Goal: Information Seeking & Learning: Learn about a topic

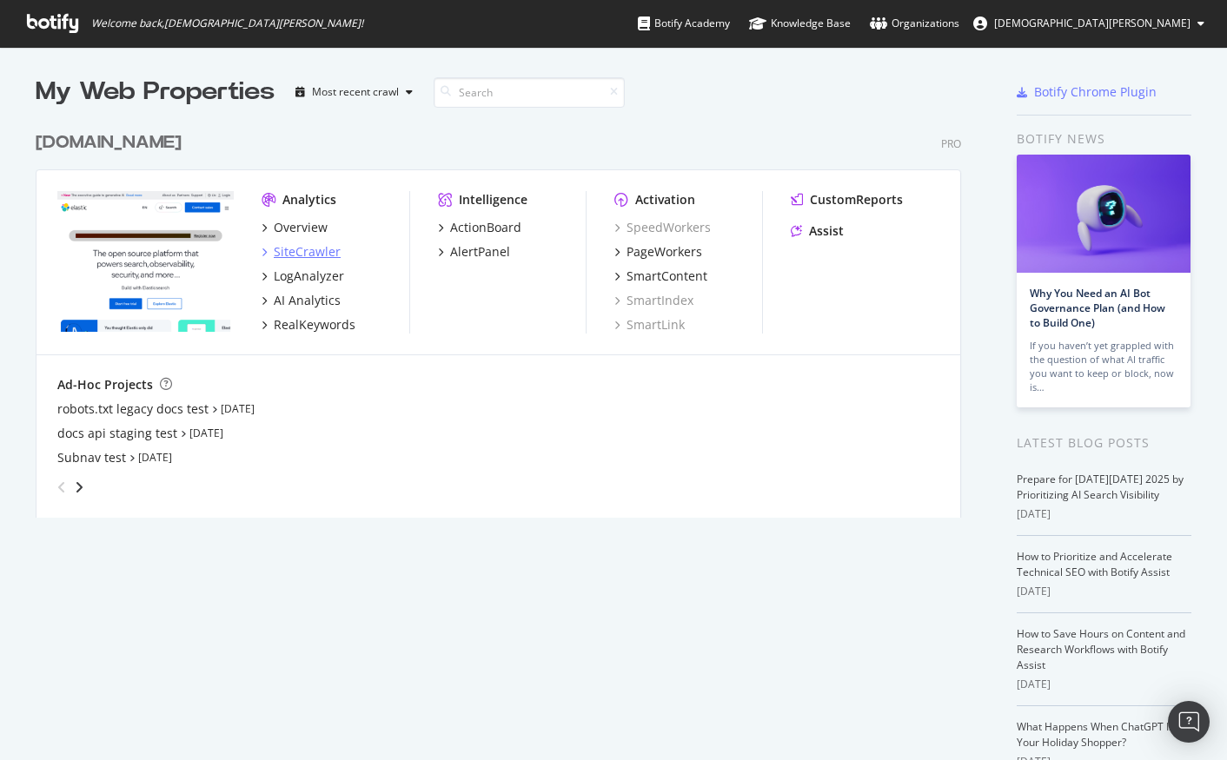
click at [310, 254] on div "SiteCrawler" at bounding box center [307, 251] width 67 height 17
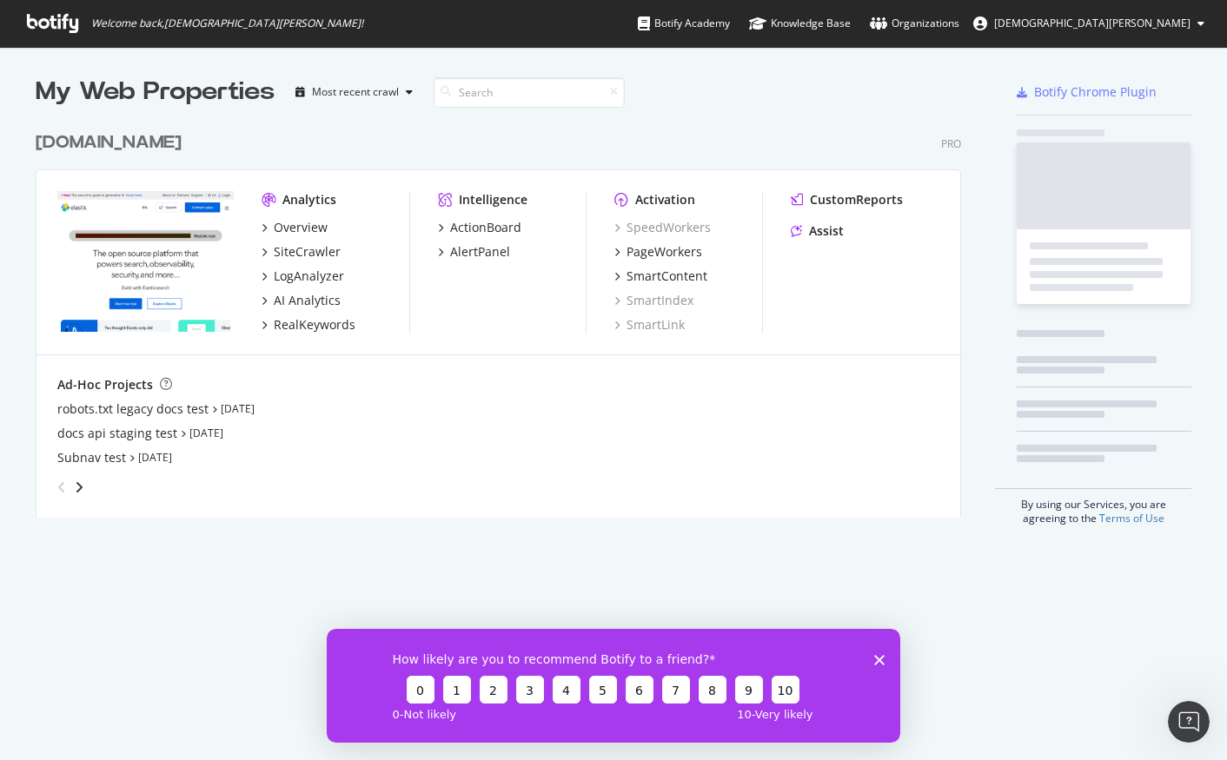
scroll to position [747, 1201]
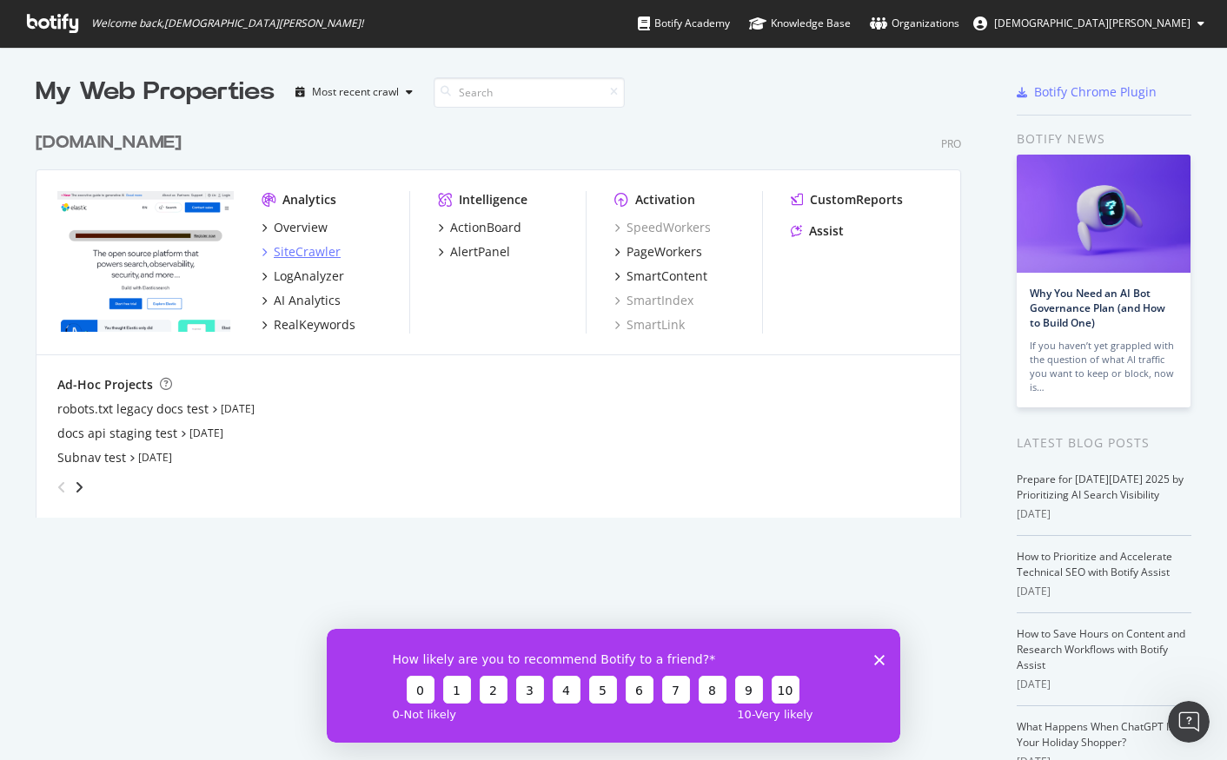
click at [314, 255] on div "SiteCrawler" at bounding box center [307, 251] width 67 height 17
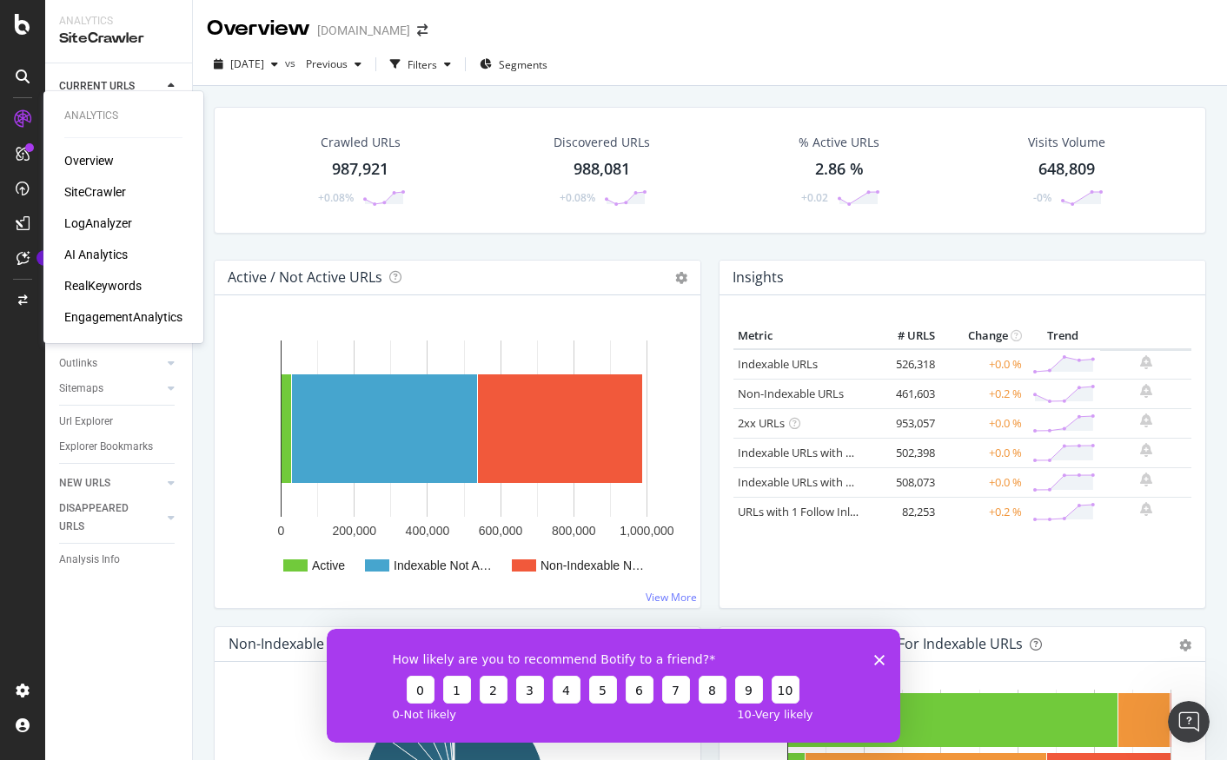
click at [103, 258] on div "AI Analytics" at bounding box center [95, 254] width 63 height 17
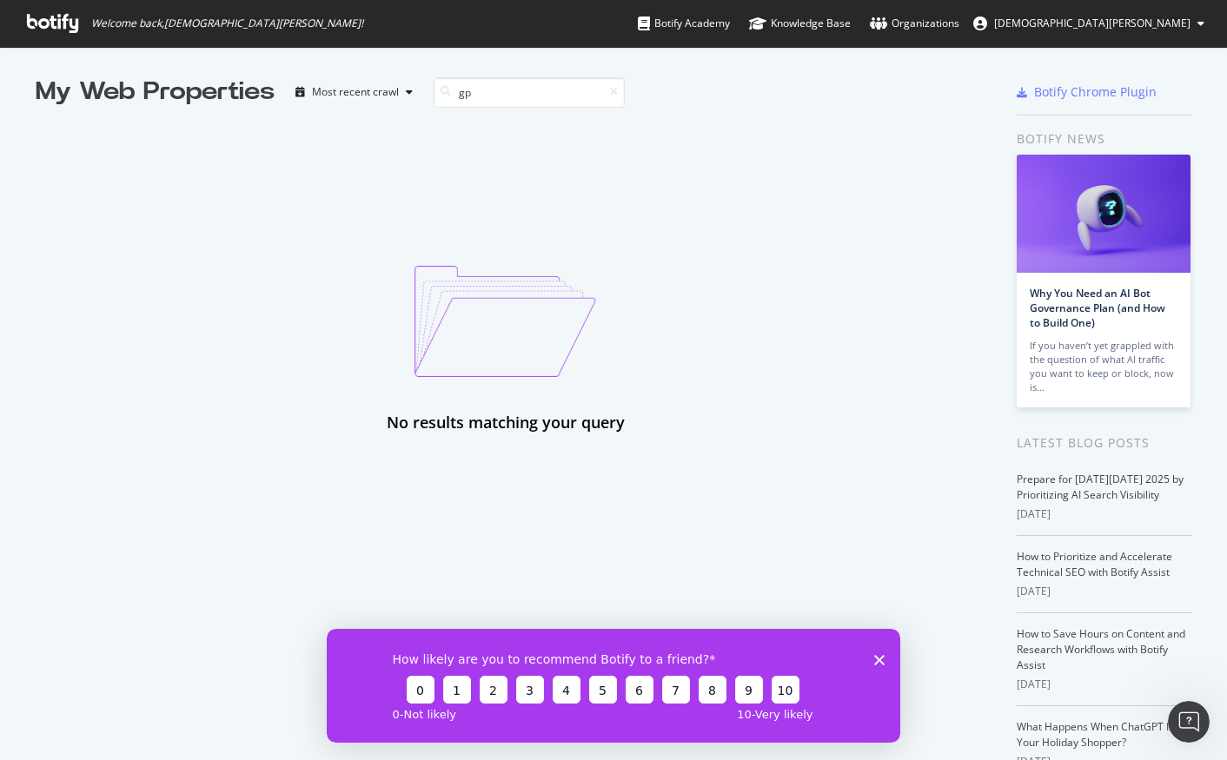
type input "g"
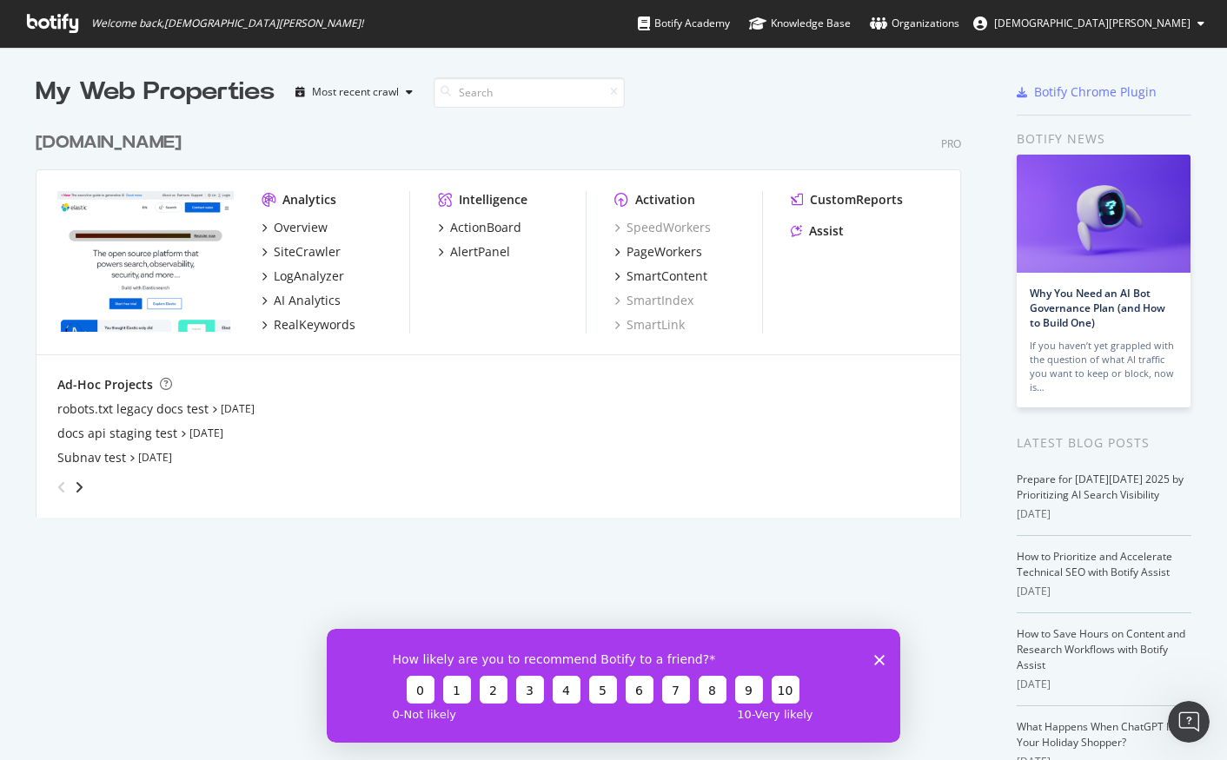
scroll to position [395, 926]
click at [311, 255] on div "SiteCrawler" at bounding box center [307, 251] width 67 height 17
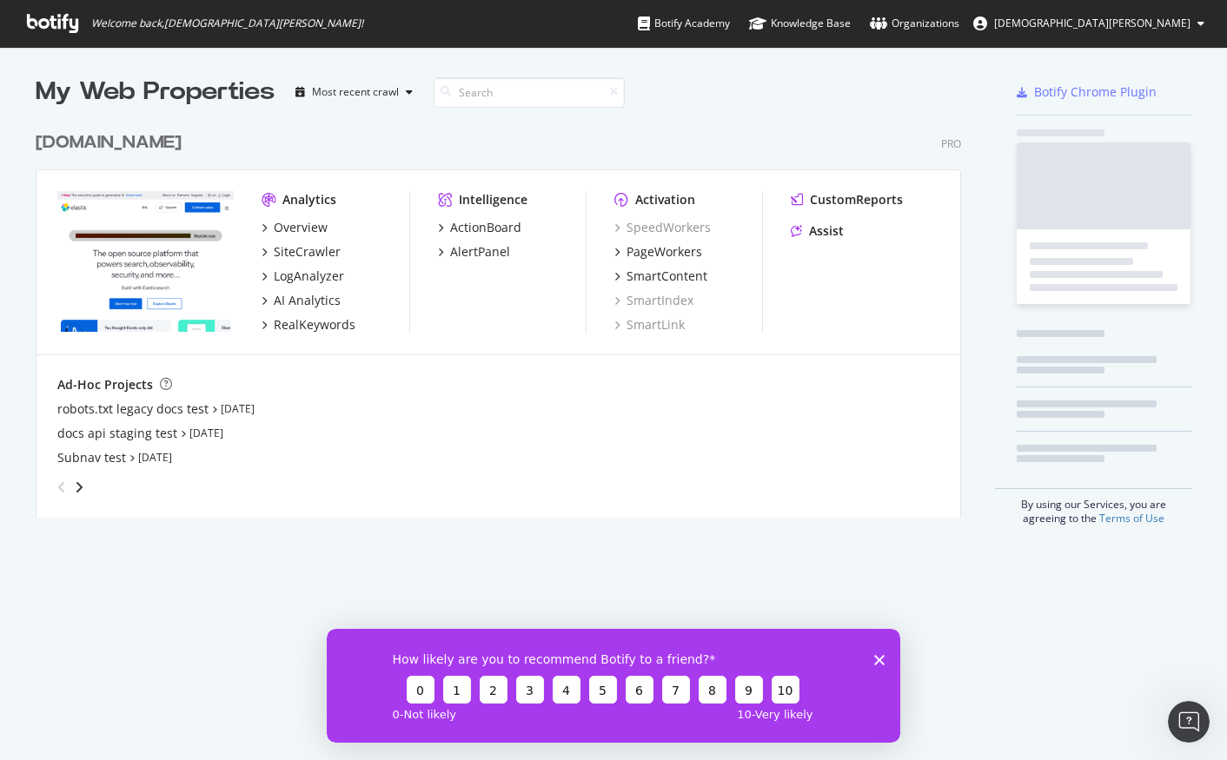
scroll to position [747, 1201]
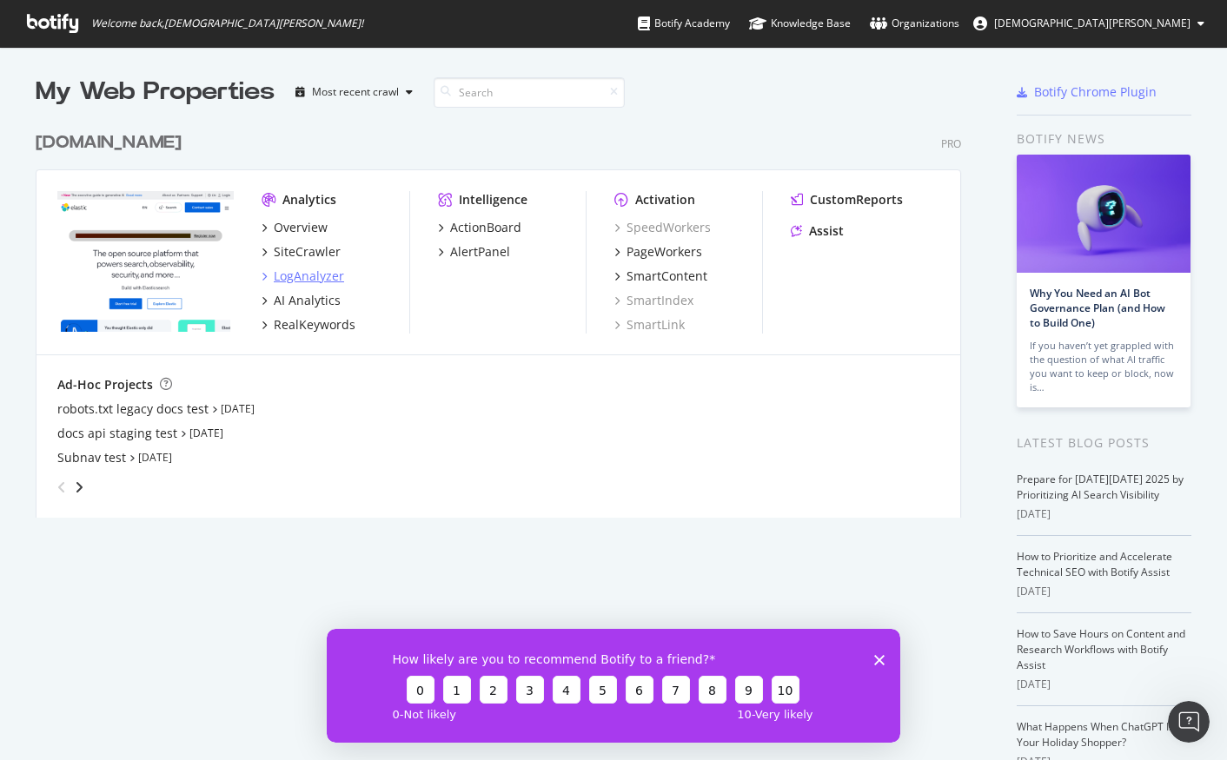
click at [304, 278] on div "LogAnalyzer" at bounding box center [309, 276] width 70 height 17
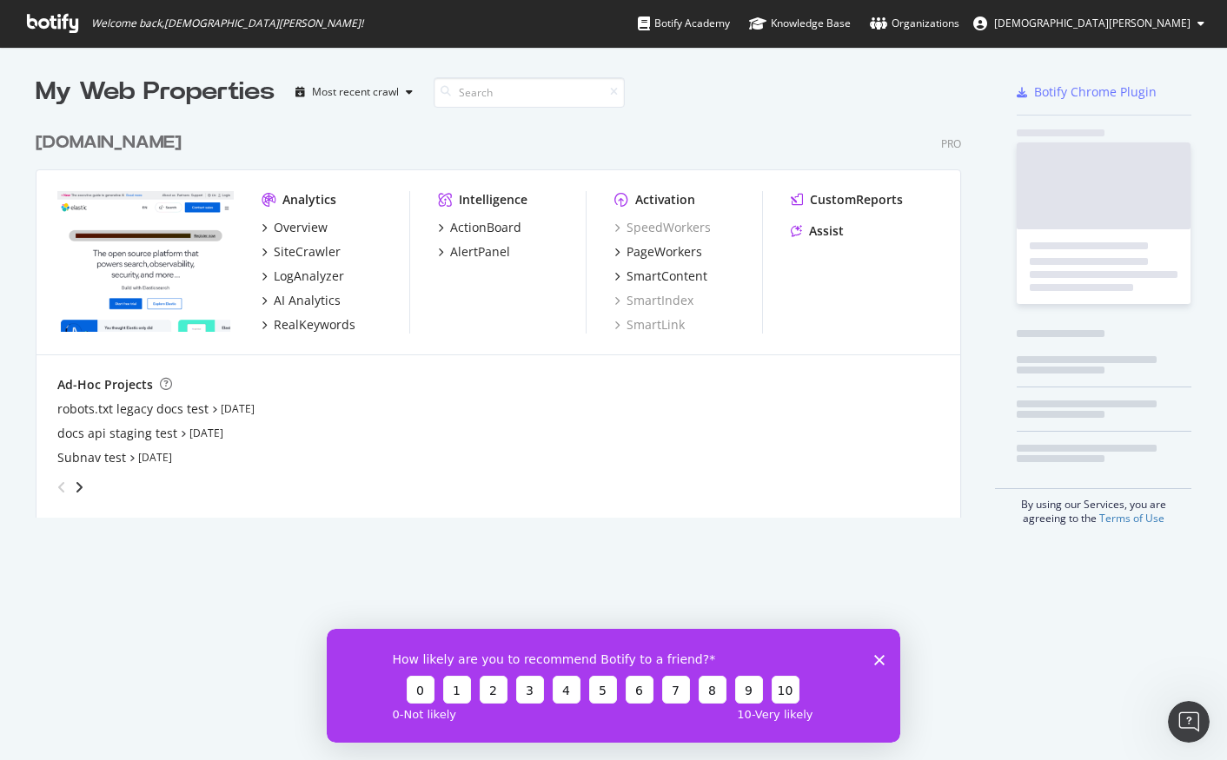
scroll to position [747, 1201]
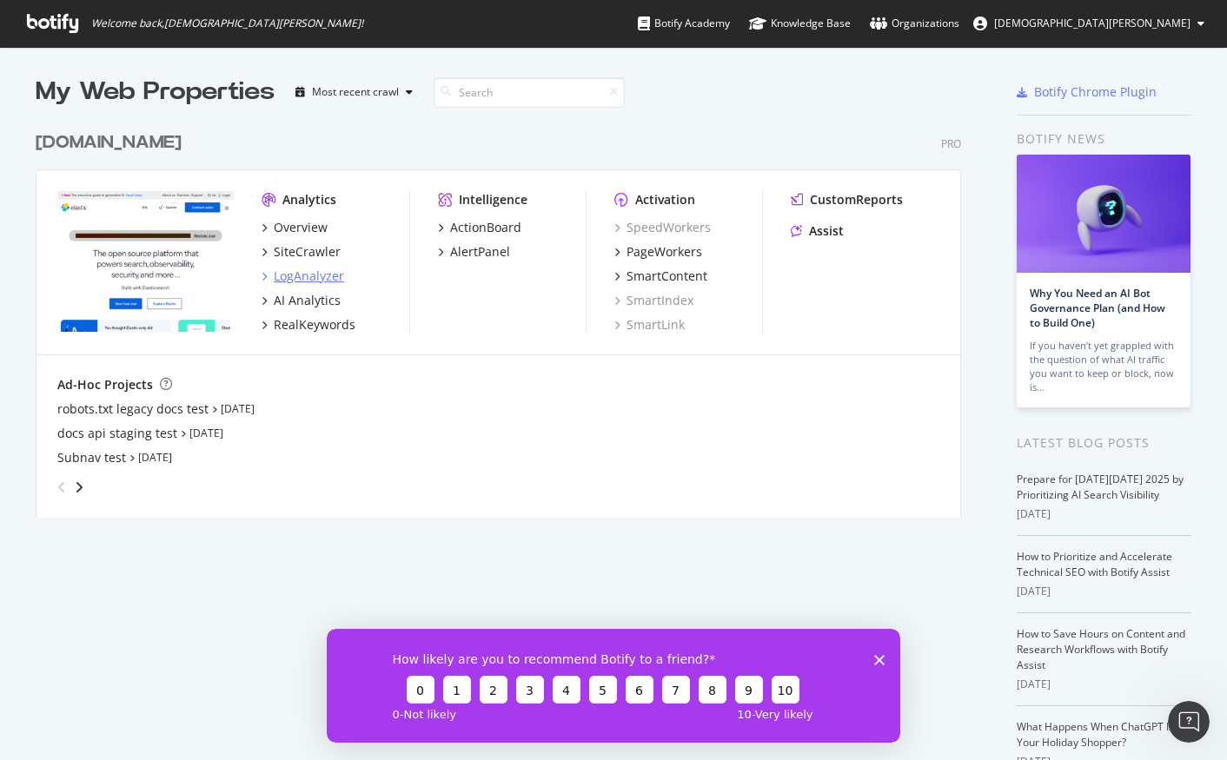
click at [307, 283] on div "LogAnalyzer" at bounding box center [309, 276] width 70 height 17
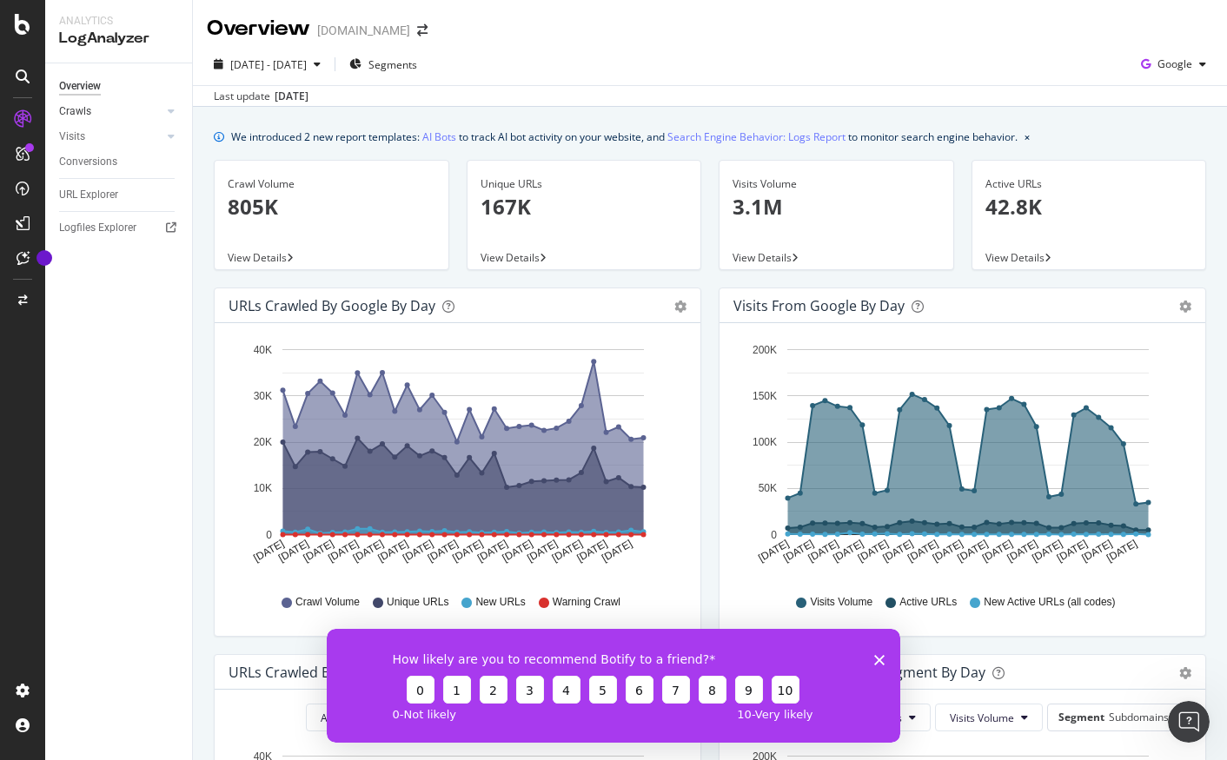
click at [122, 114] on link "Crawls" at bounding box center [110, 112] width 103 height 18
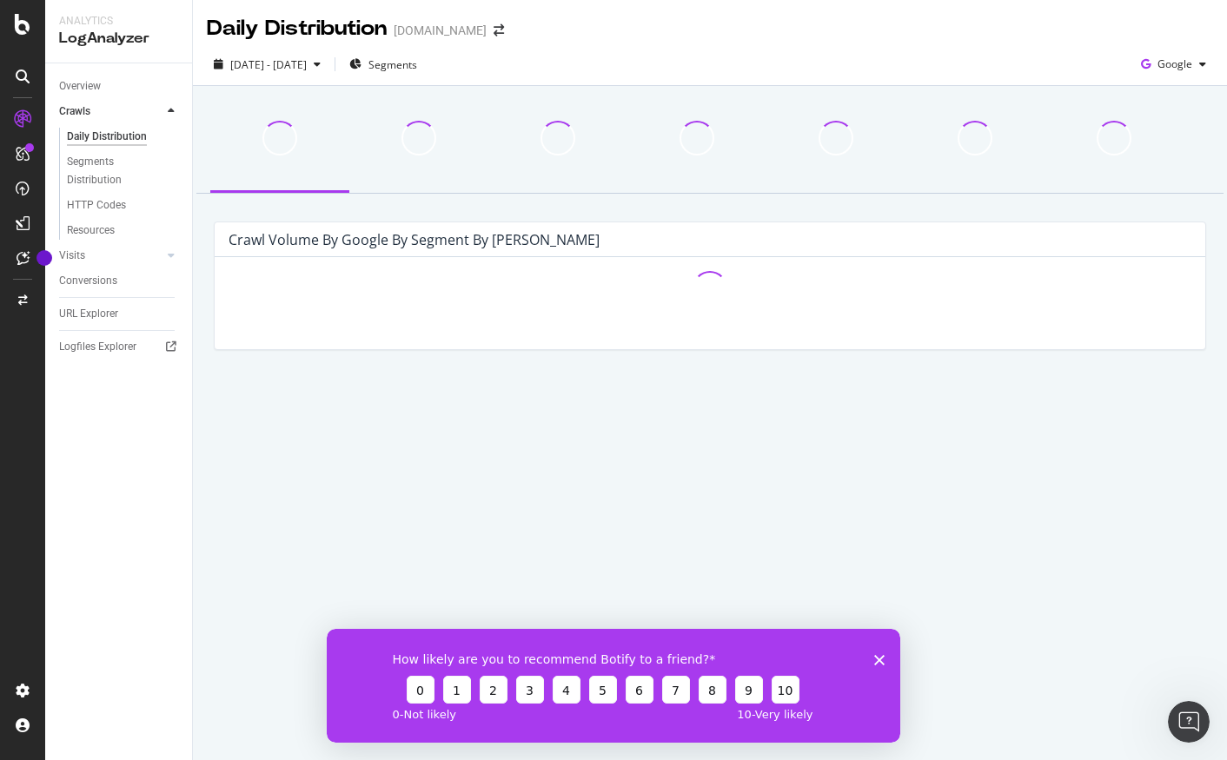
click at [122, 114] on link "Crawls" at bounding box center [110, 112] width 103 height 18
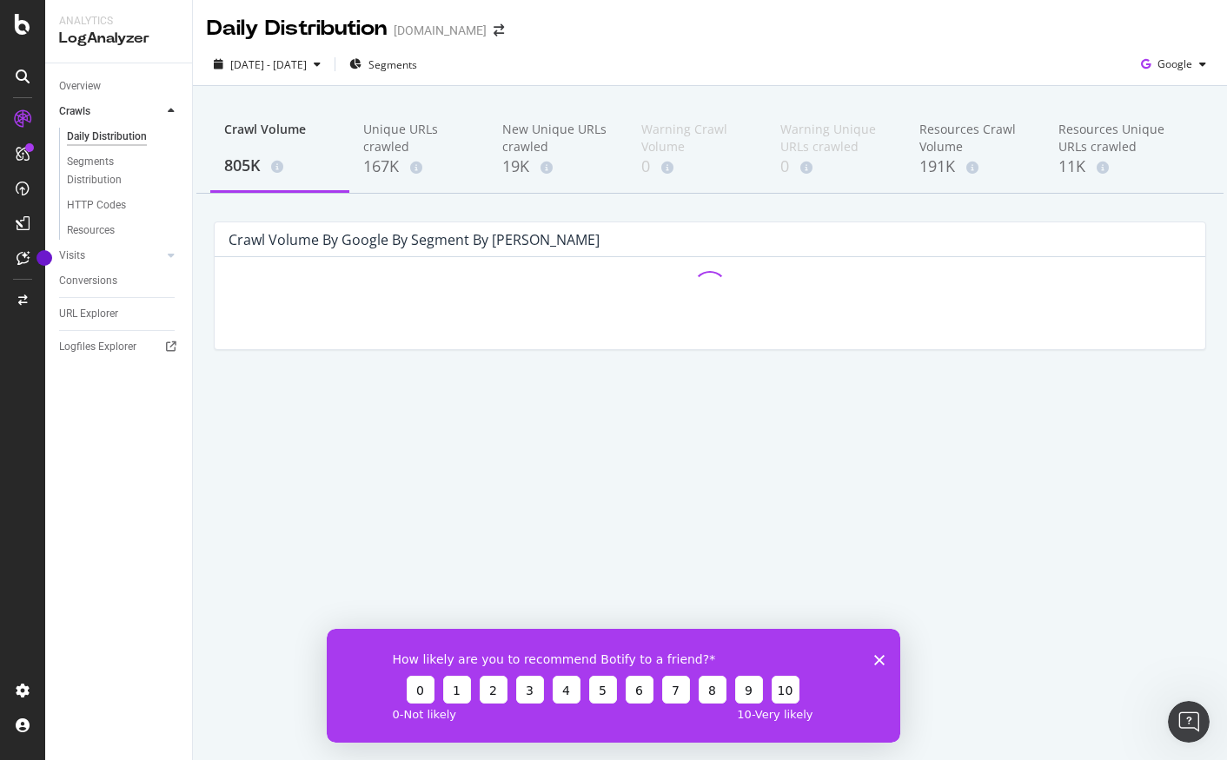
click at [163, 111] on div at bounding box center [170, 111] width 17 height 17
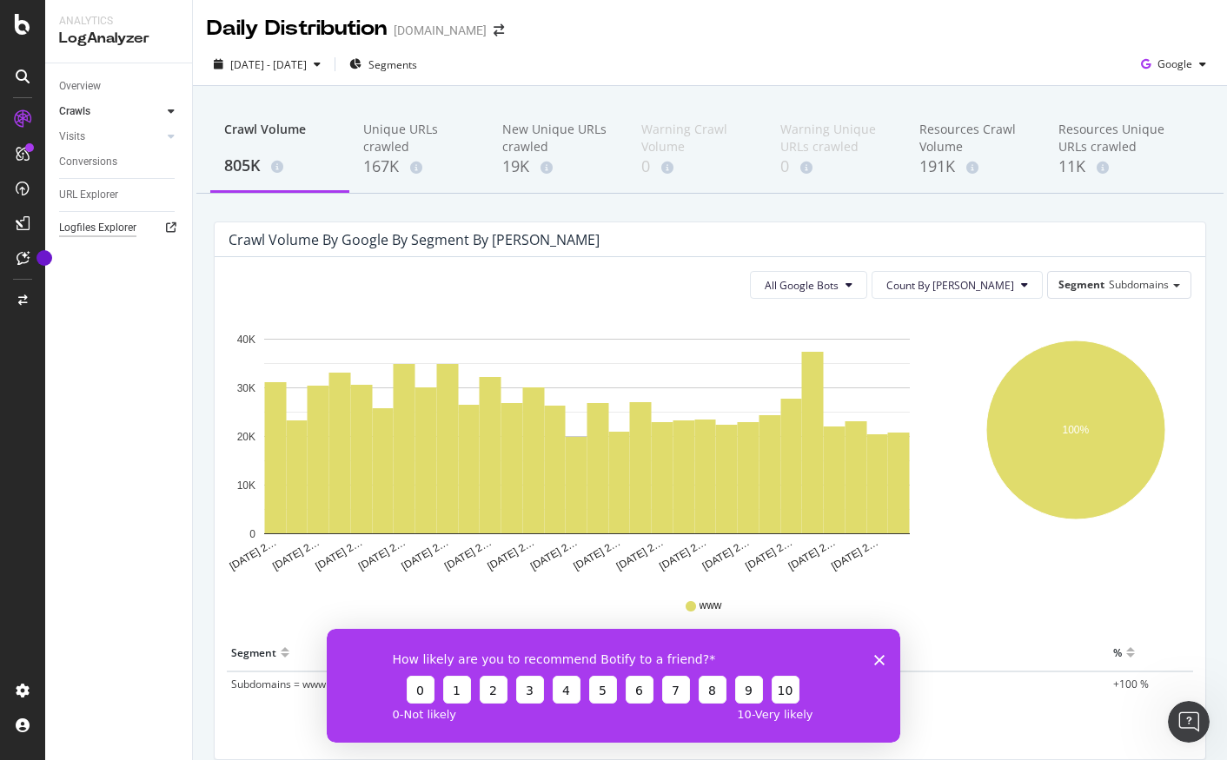
click at [112, 235] on div "Logfiles Explorer" at bounding box center [97, 228] width 77 height 18
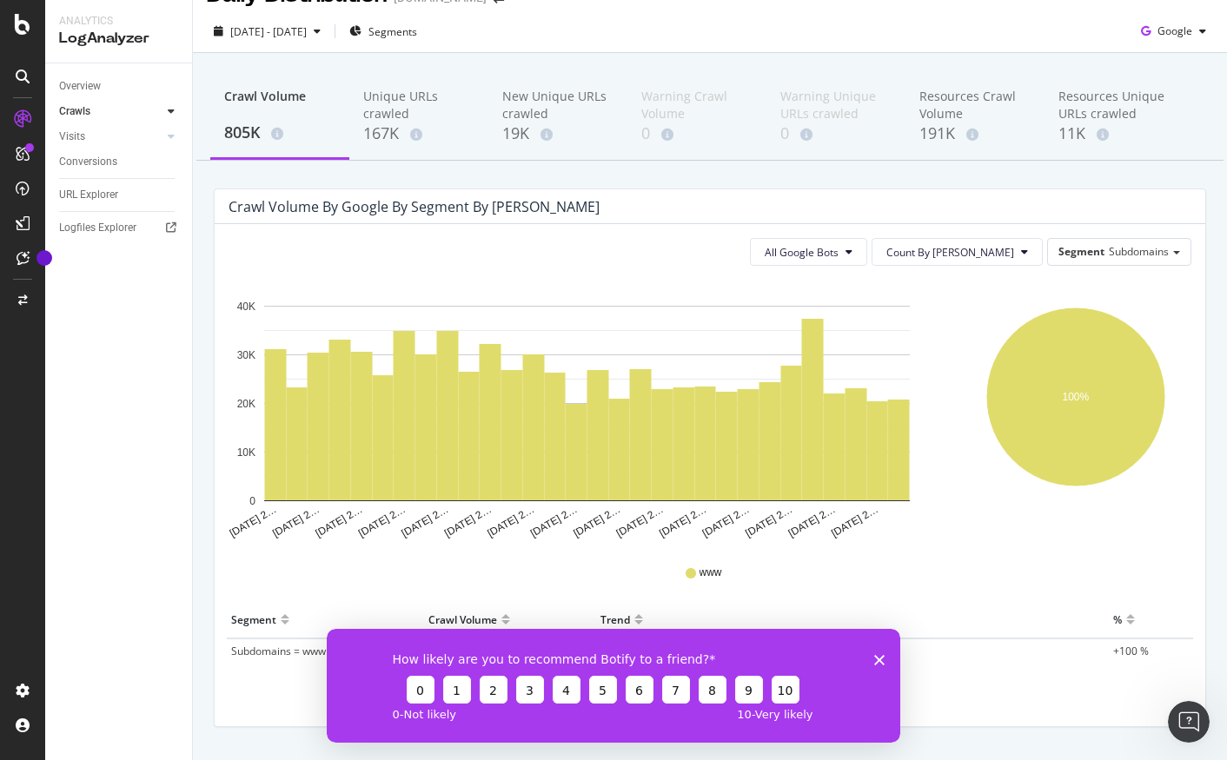
scroll to position [36, 0]
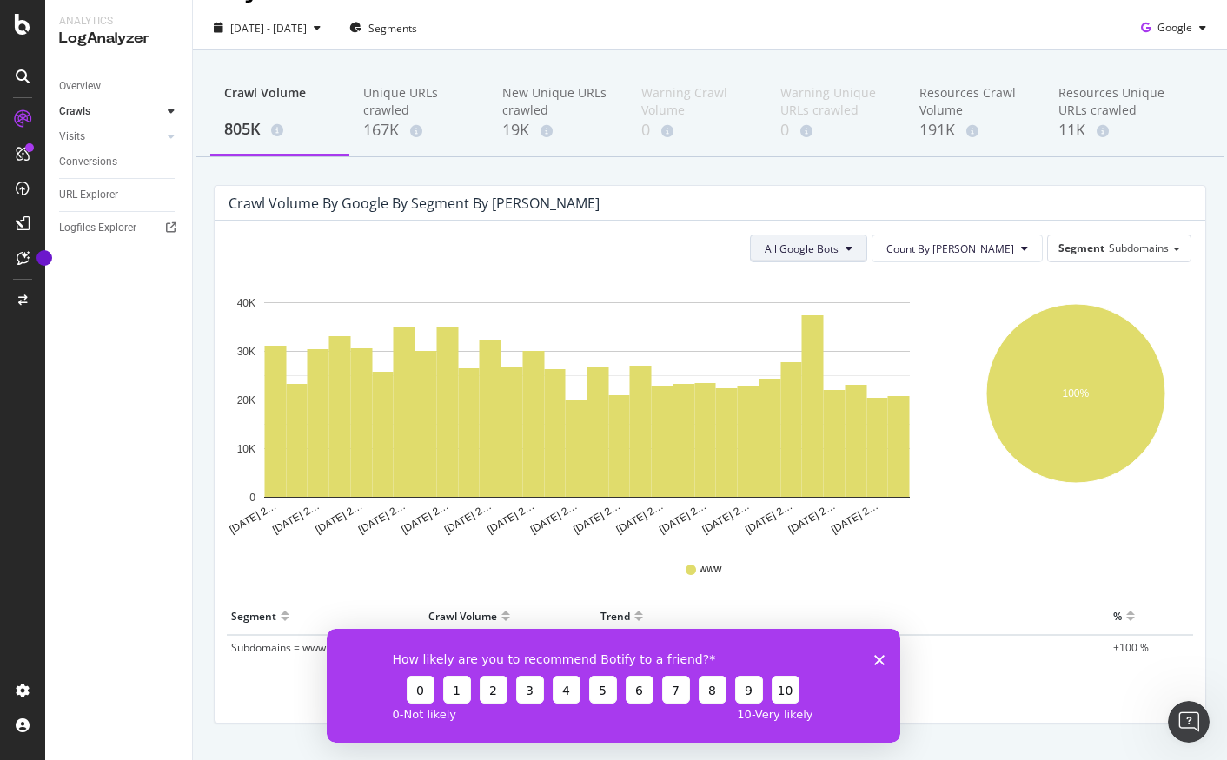
click at [839, 246] on span "All Google Bots" at bounding box center [802, 249] width 74 height 15
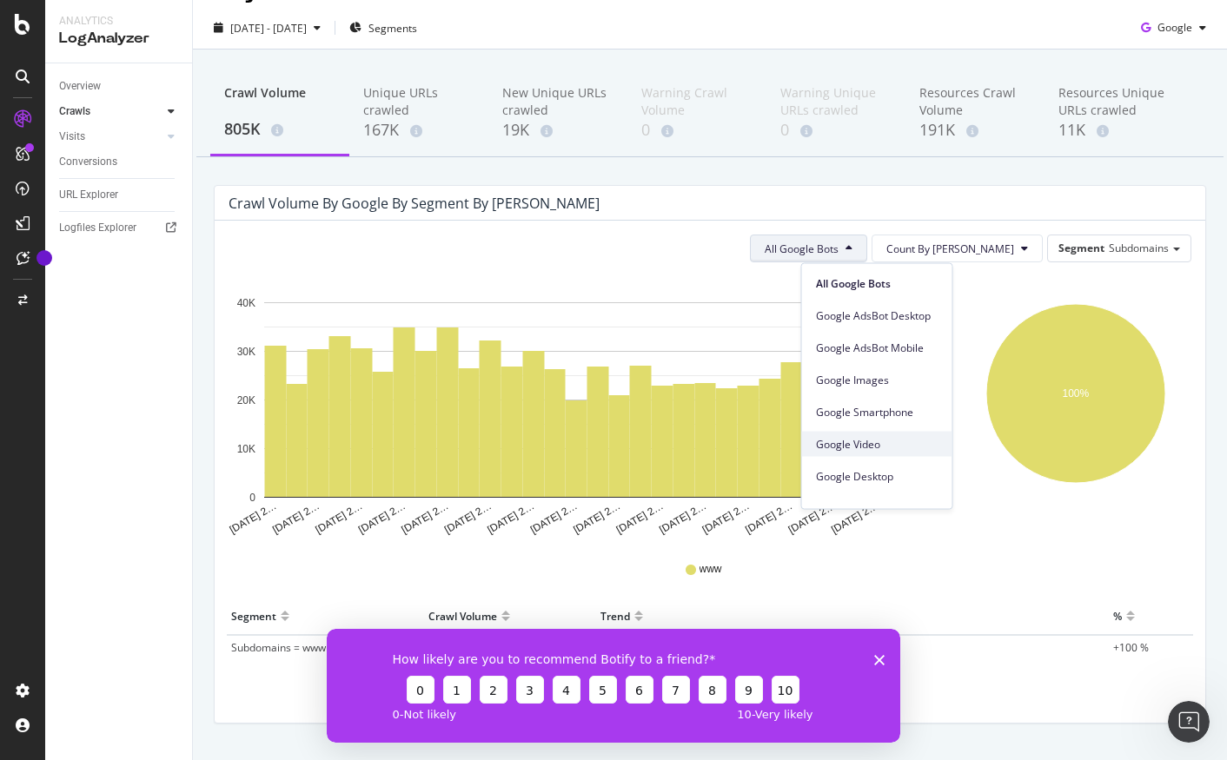
scroll to position [148, 0]
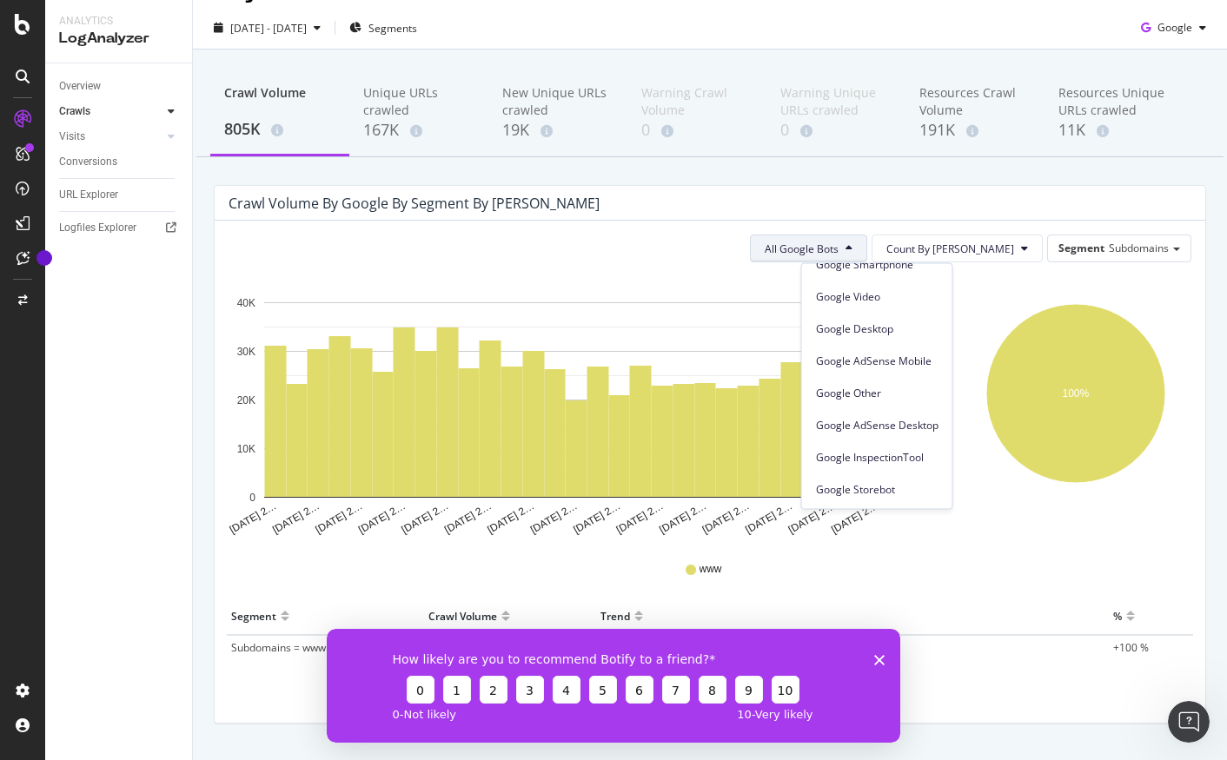
click at [990, 292] on icon "100%" at bounding box center [1076, 406] width 224 height 261
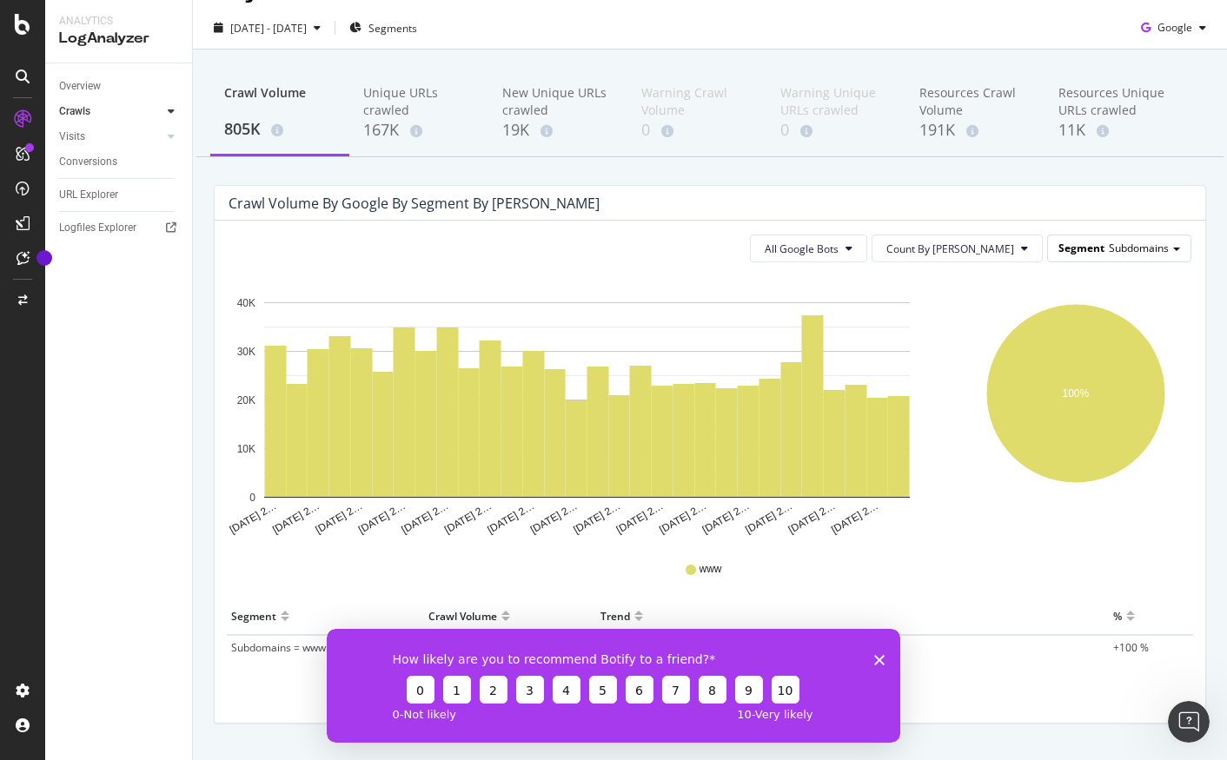
click at [1082, 251] on span "Segment" at bounding box center [1081, 248] width 46 height 15
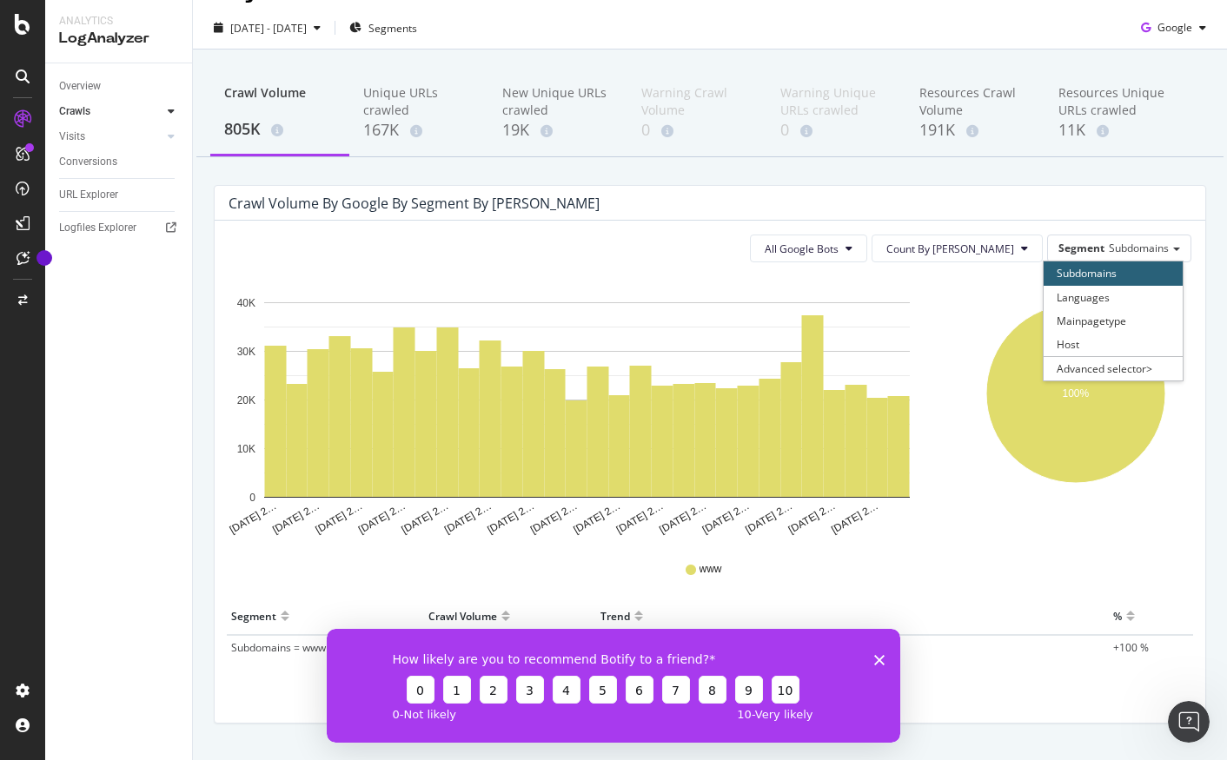
click at [1031, 186] on div "Crawl Volume by google by Segment by Day" at bounding box center [710, 203] width 991 height 35
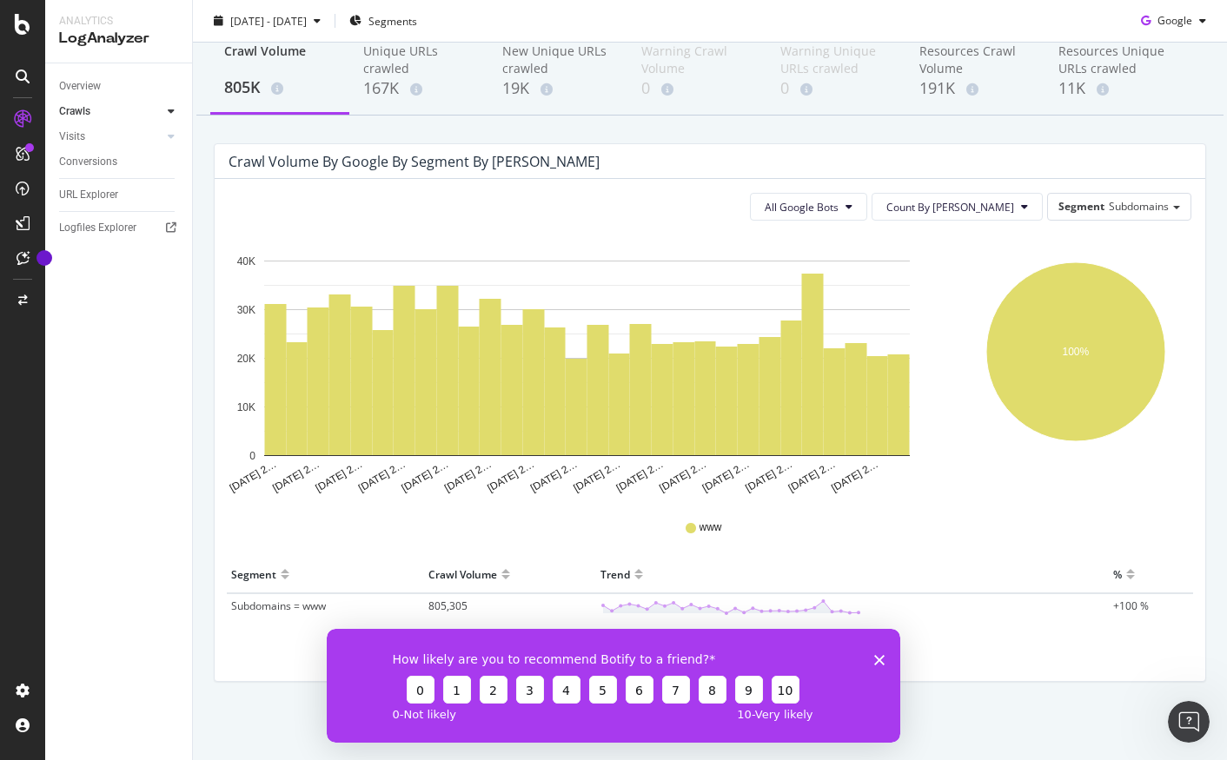
scroll to position [0, 0]
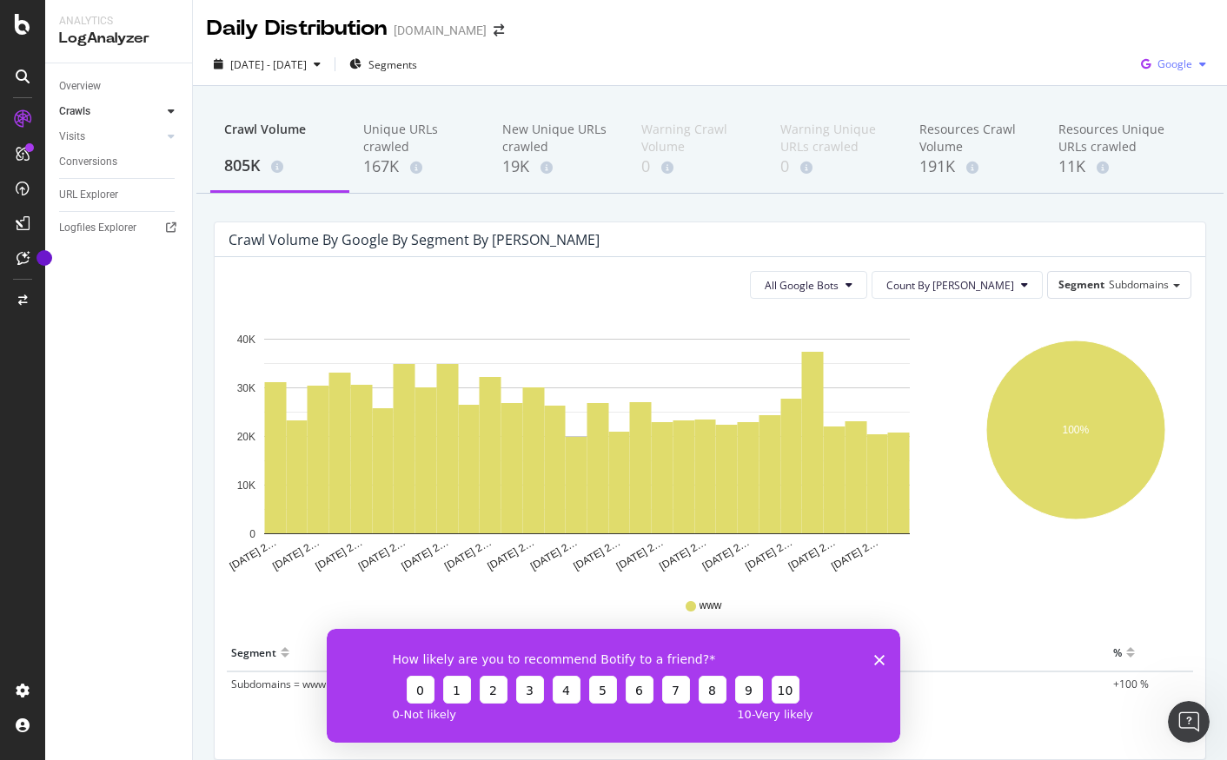
click at [1160, 68] on span "Google" at bounding box center [1174, 63] width 35 height 15
click at [1188, 162] on span "OpenAI" at bounding box center [1175, 164] width 64 height 16
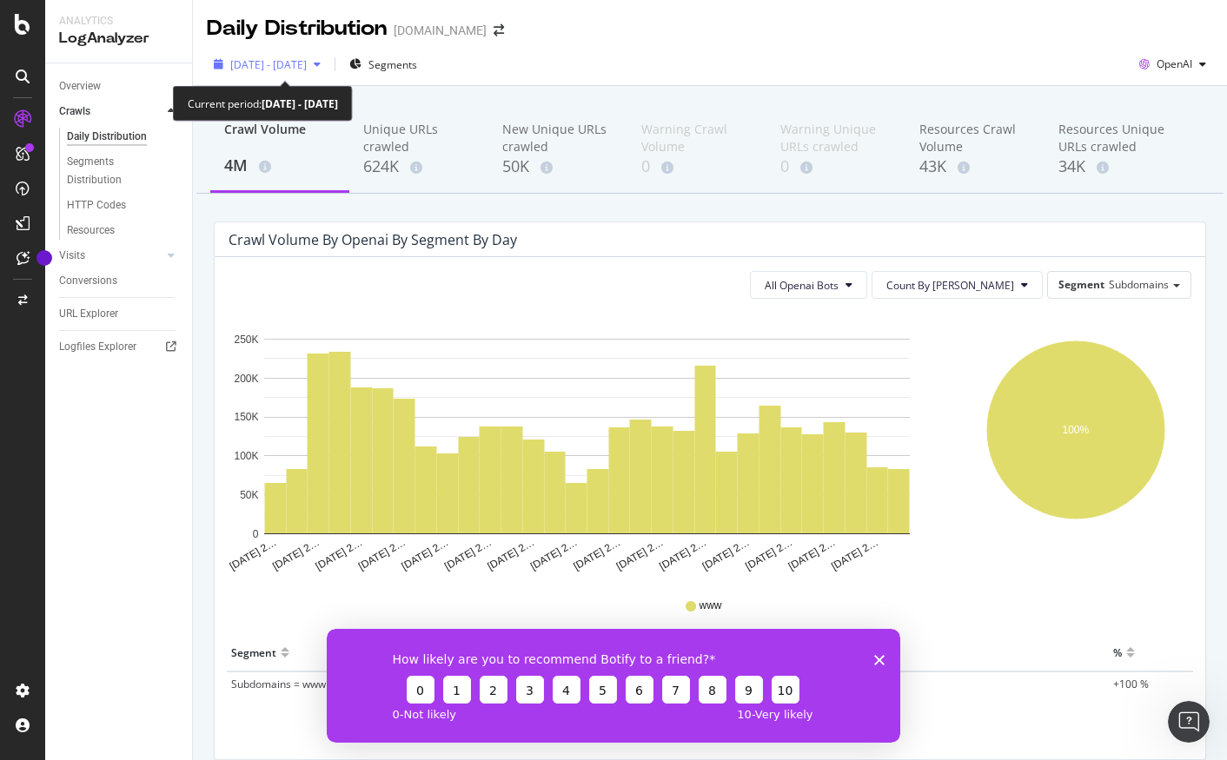
click at [307, 70] on span "2025 Sep. 6th - Oct. 5th" at bounding box center [268, 64] width 76 height 15
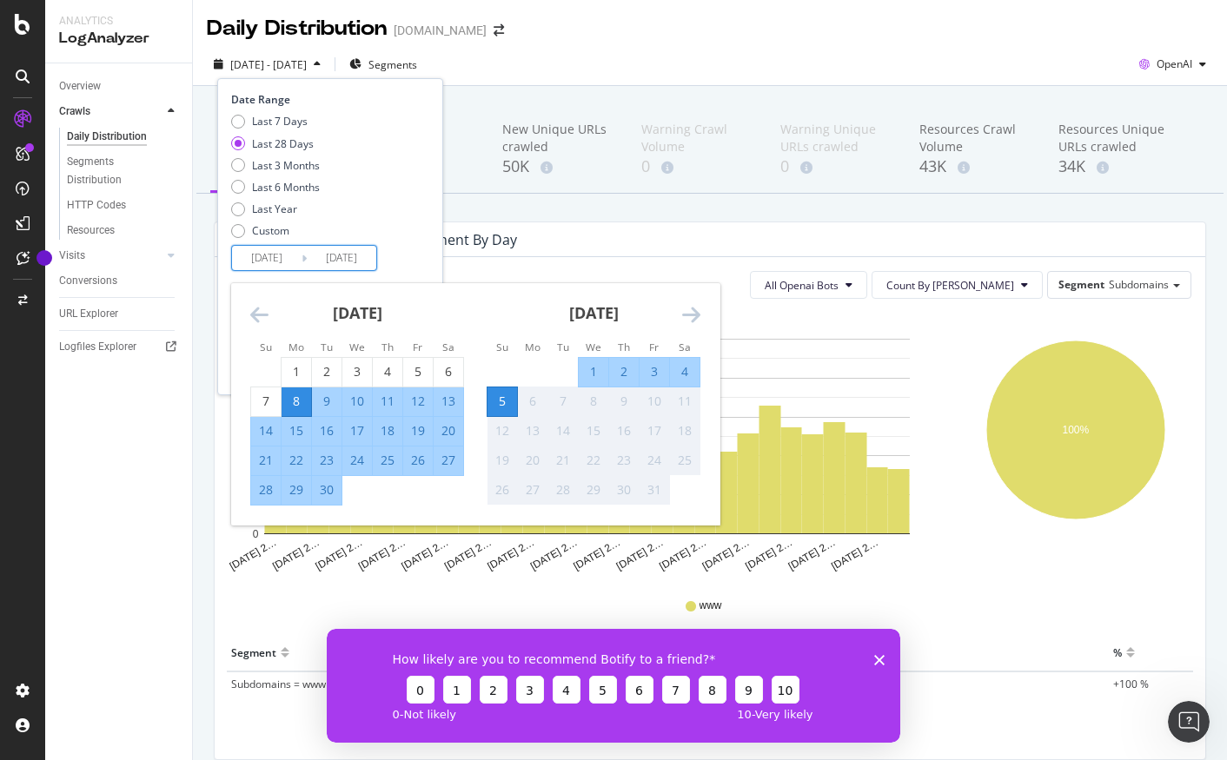
click at [282, 258] on input "2025/09/08" at bounding box center [267, 258] width 70 height 24
click at [299, 377] on div "1" at bounding box center [297, 371] width 30 height 17
type input "2025/09/01"
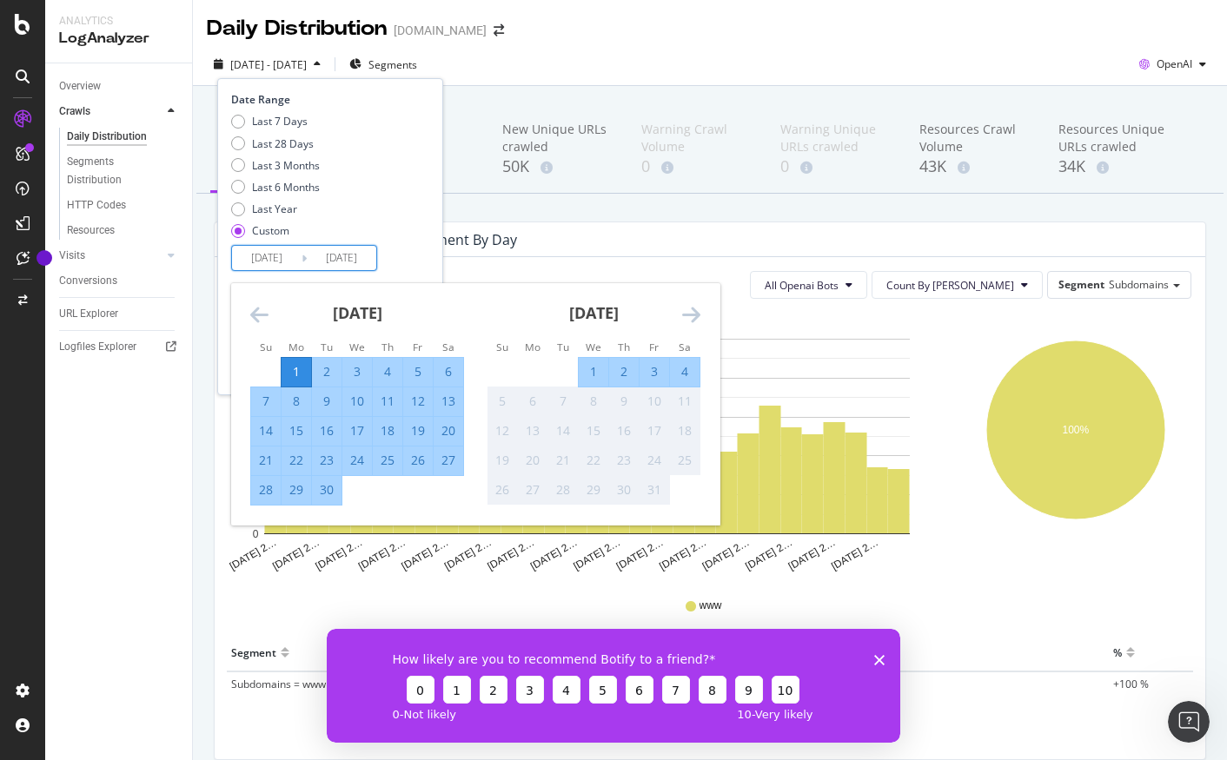
click at [328, 504] on div "30" at bounding box center [327, 490] width 30 height 29
type input "2025/09/30"
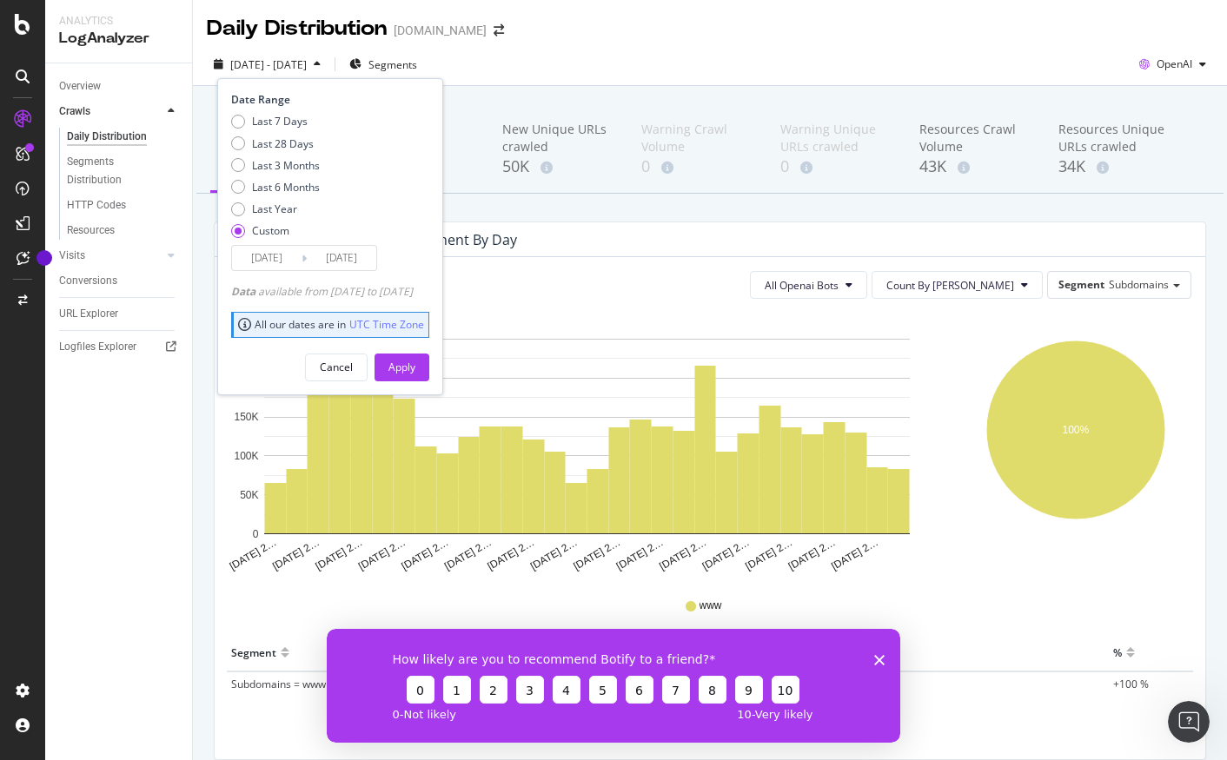
click at [288, 278] on div "Date Range Last 7 Days Last 28 Days Last 3 Months Last 6 Months Last Year Custo…" at bounding box center [330, 236] width 226 height 316
click at [429, 364] on button "Apply" at bounding box center [402, 368] width 55 height 28
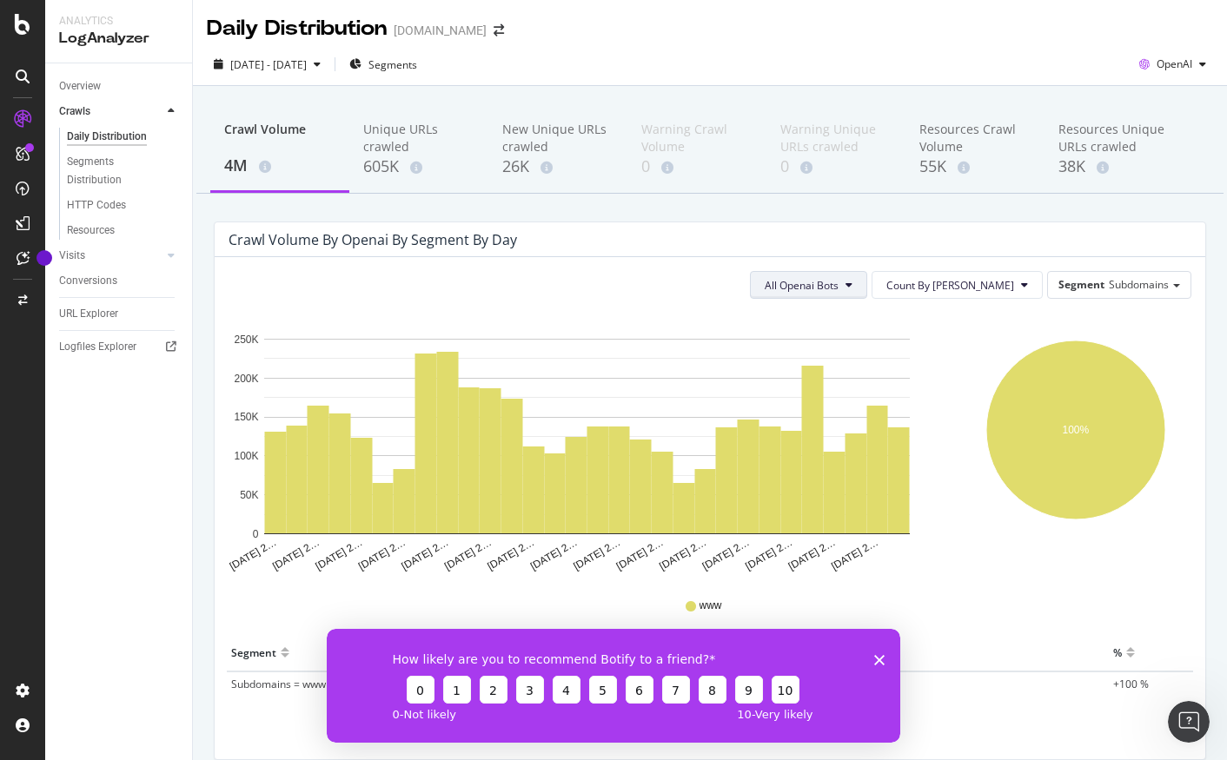
click at [839, 288] on span "All Openai Bots" at bounding box center [802, 285] width 74 height 15
click at [886, 357] on span "GPTBot" at bounding box center [853, 352] width 76 height 16
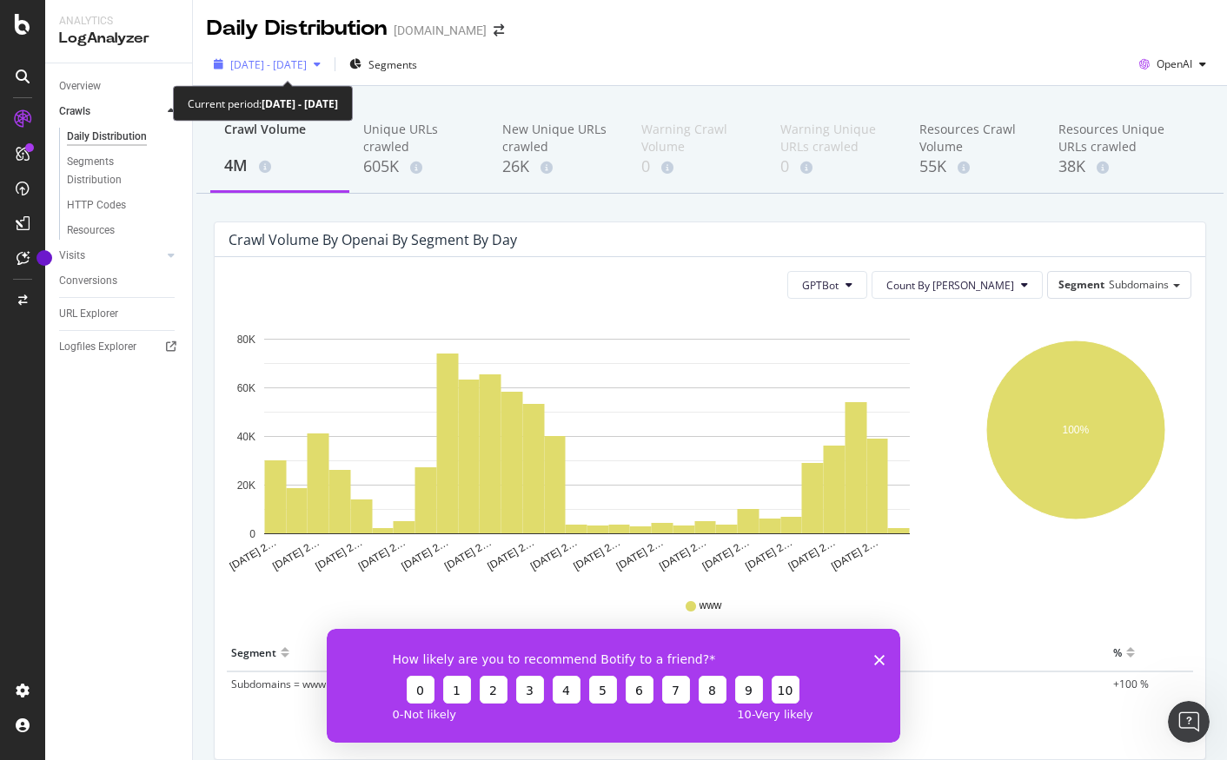
click at [323, 76] on div "2025 Sep. 1st - Sep. 30th" at bounding box center [267, 64] width 121 height 26
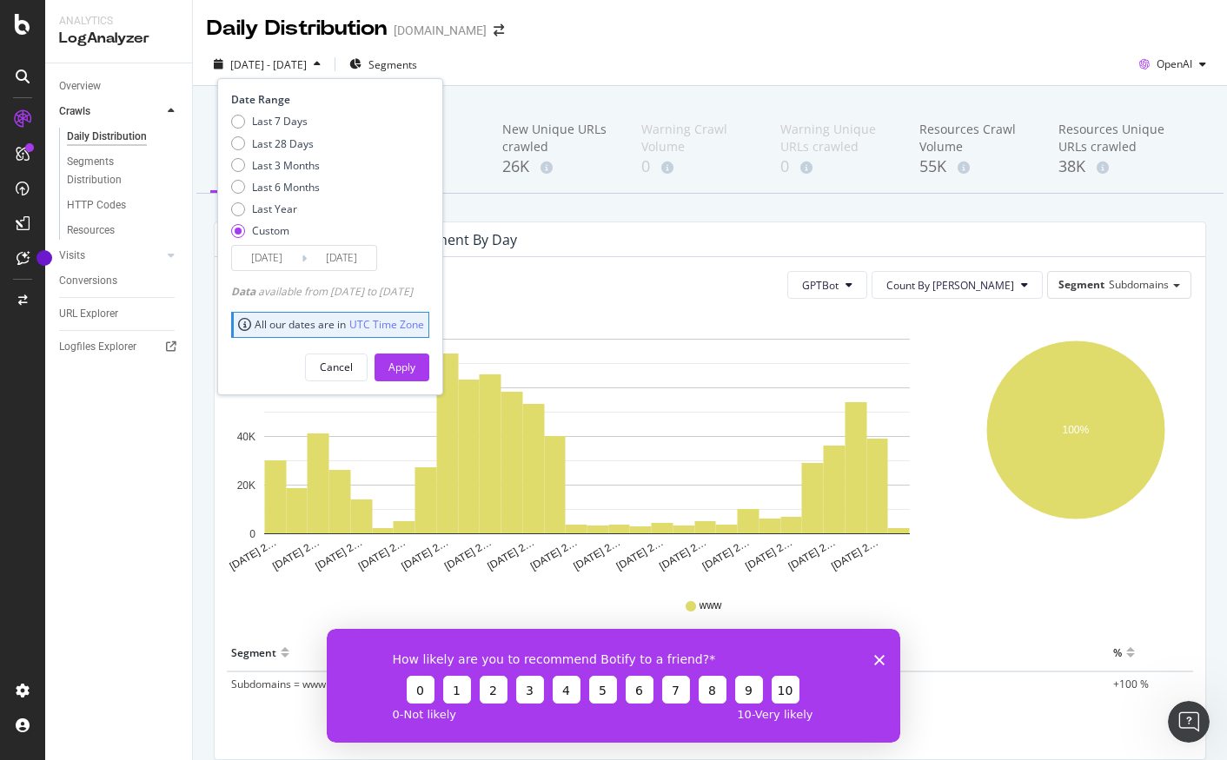
click at [282, 262] on input "2025/09/01" at bounding box center [267, 258] width 70 height 24
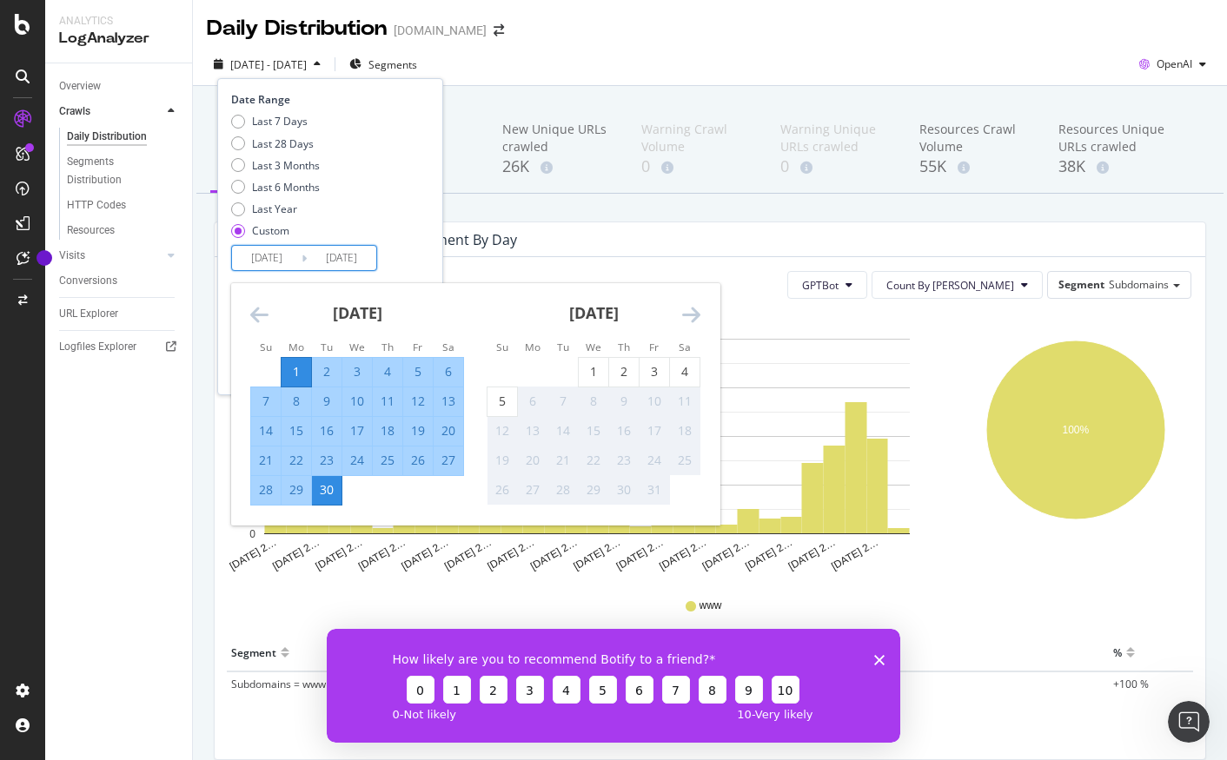
click at [258, 306] on icon "Move backward to switch to the previous month." at bounding box center [259, 314] width 18 height 21
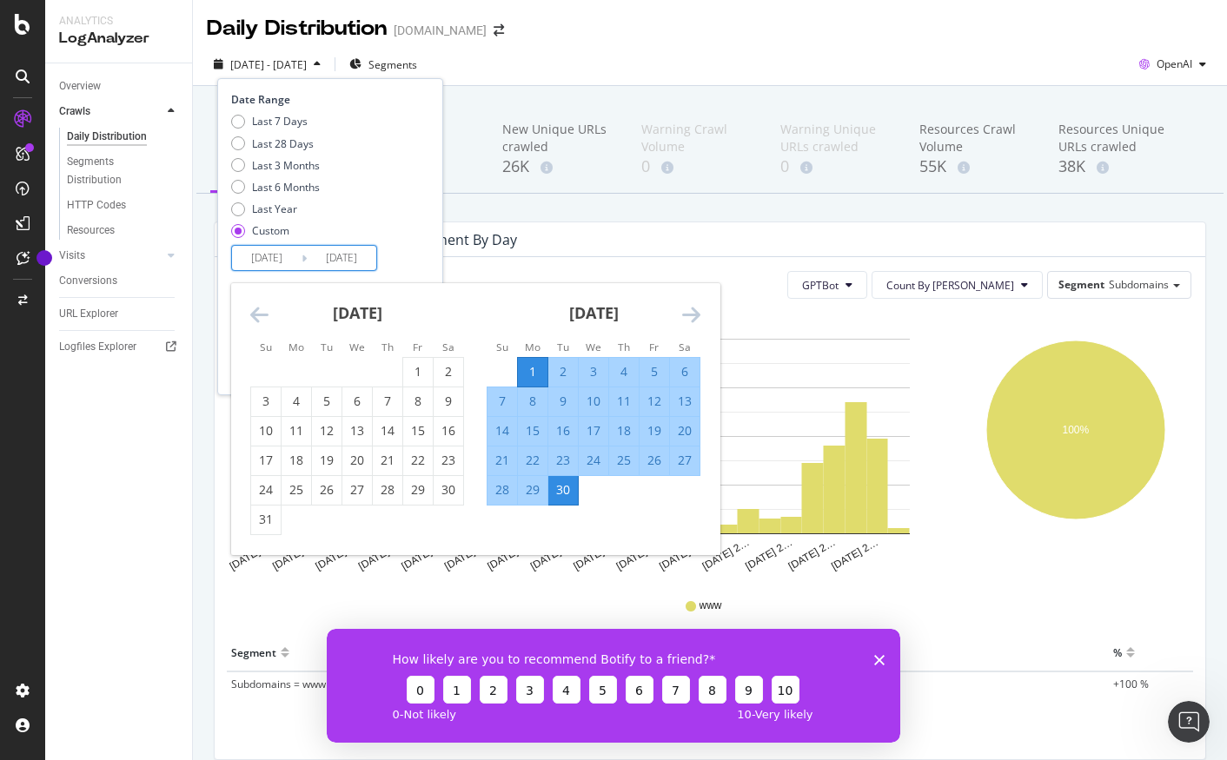
click at [256, 315] on icon "Move backward to switch to the previous month." at bounding box center [259, 314] width 18 height 21
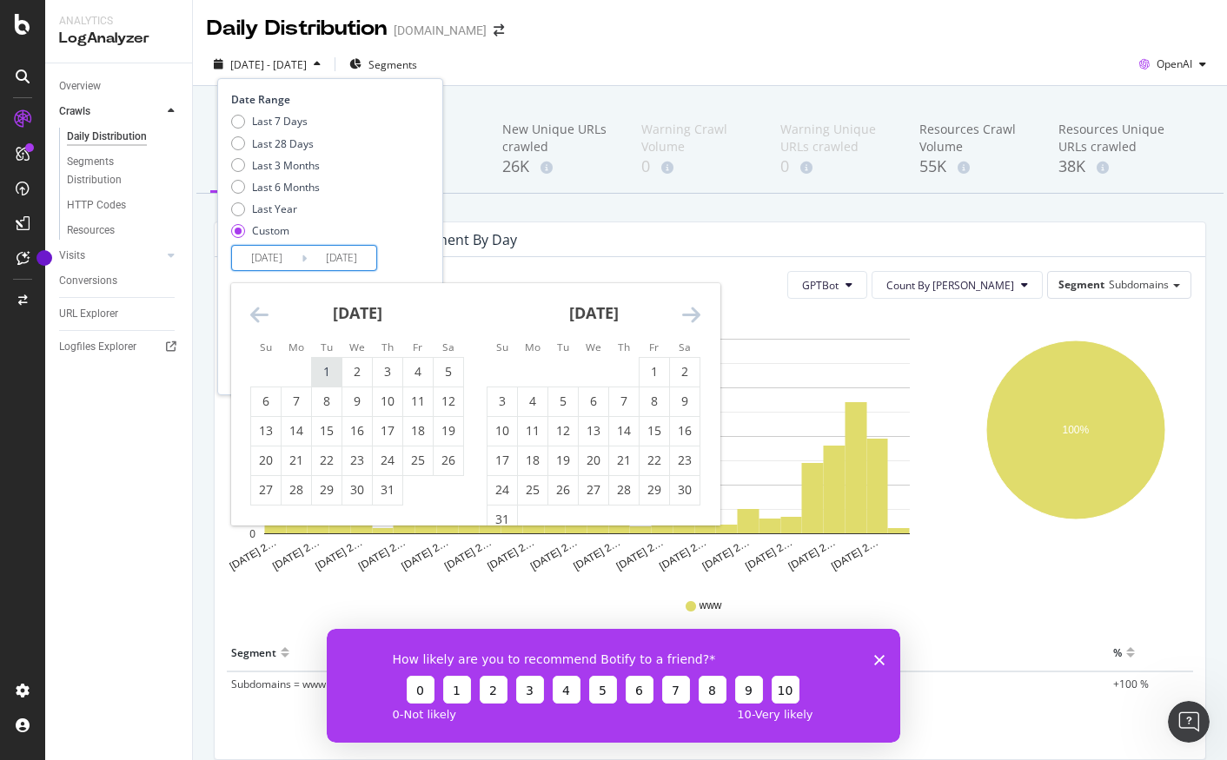
click at [323, 375] on div "1" at bounding box center [327, 371] width 30 height 17
type input "2025/07/01"
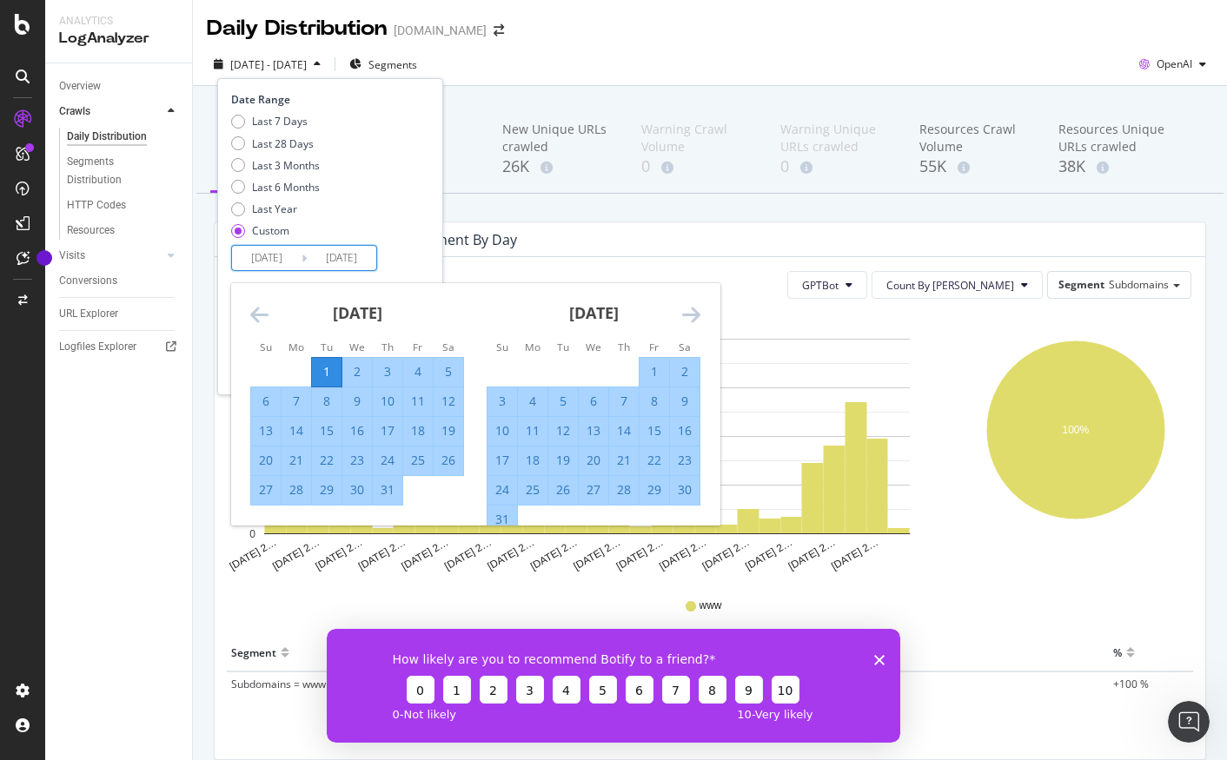
click at [391, 488] on div "31" at bounding box center [388, 489] width 30 height 17
type input "2025/07/31"
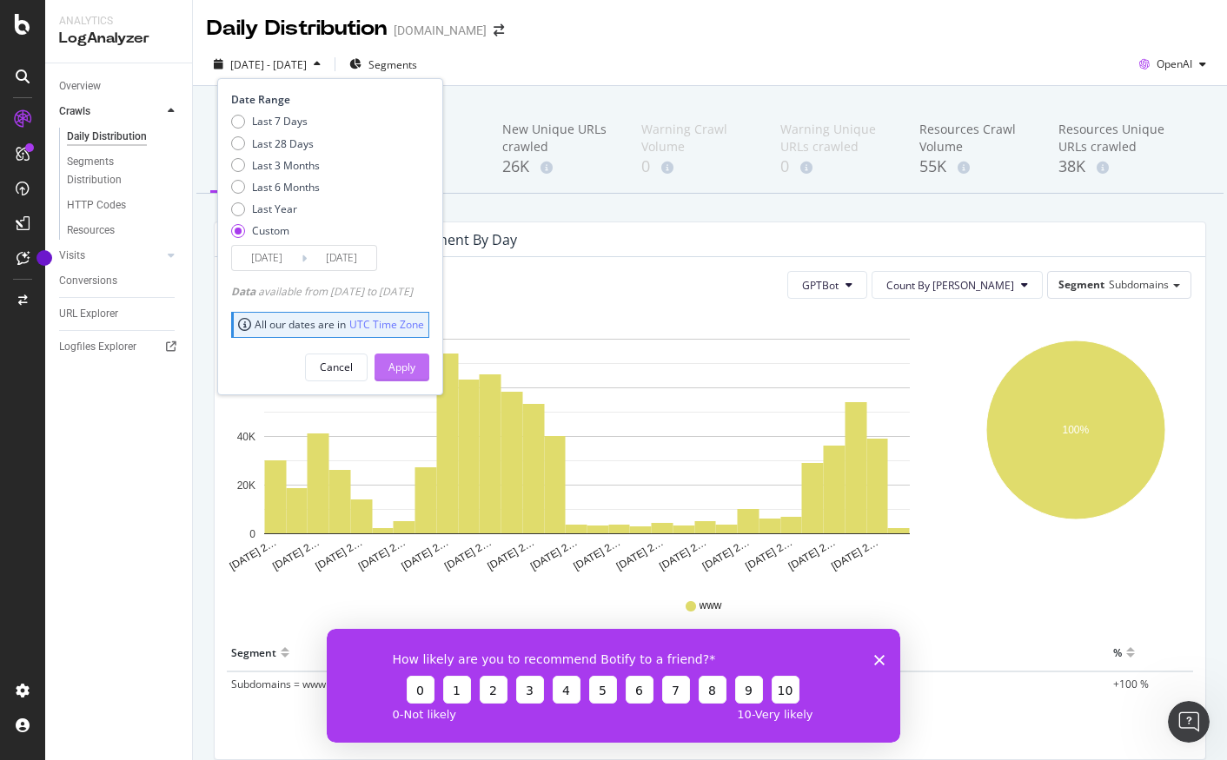
click at [429, 372] on button "Apply" at bounding box center [402, 368] width 55 height 28
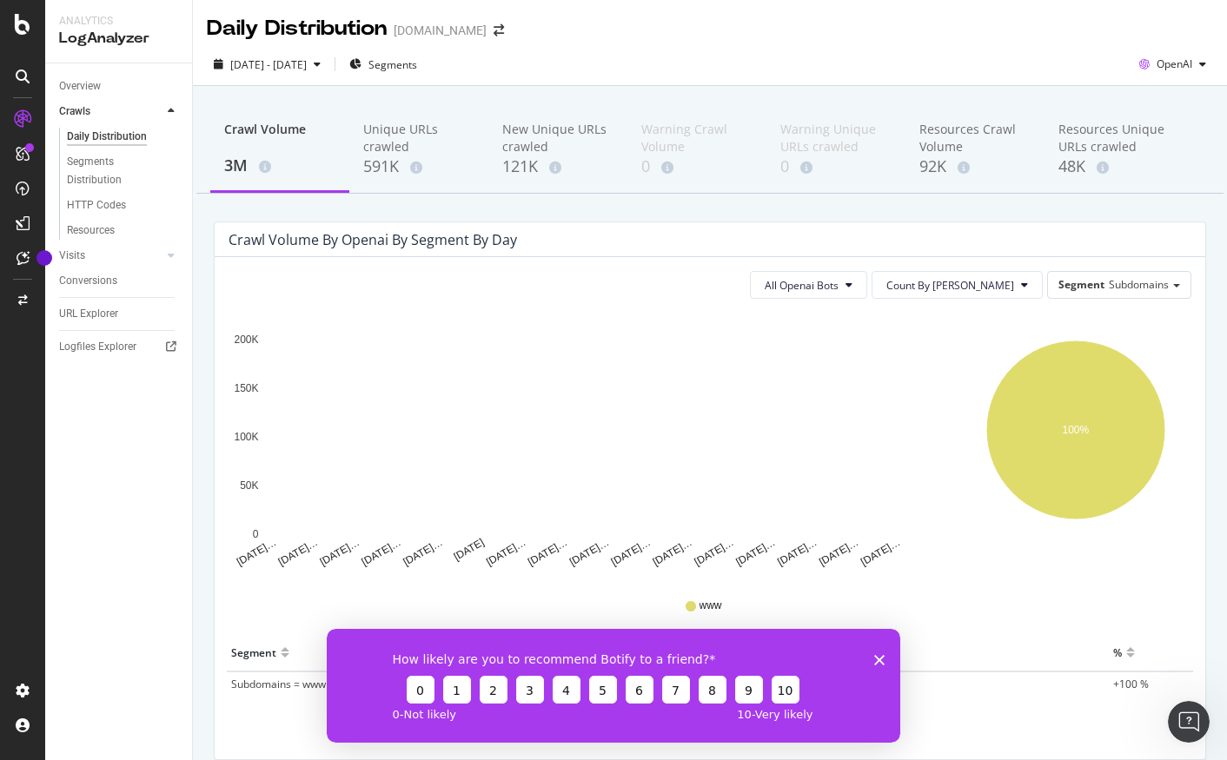
scroll to position [78, 0]
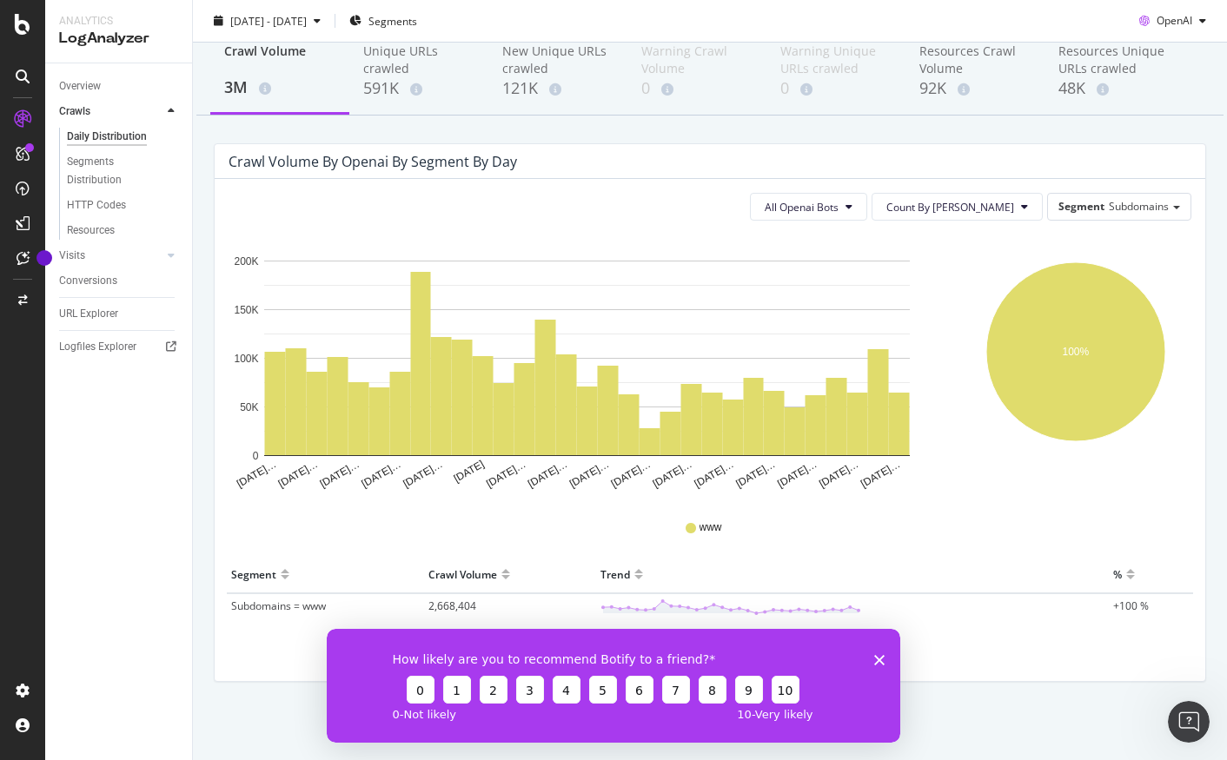
click at [853, 243] on icon "Jul 01 20… Jul 03 20… Jul 05 20… Jul 07 20… Jul 09 20… Jul 11 2025 Jul 13 20… J…" at bounding box center [588, 365] width 718 height 261
click at [857, 194] on button "All Openai Bots" at bounding box center [808, 207] width 117 height 28
click at [885, 281] on span "GPTBot" at bounding box center [853, 274] width 76 height 16
